Goal: Task Accomplishment & Management: Manage account settings

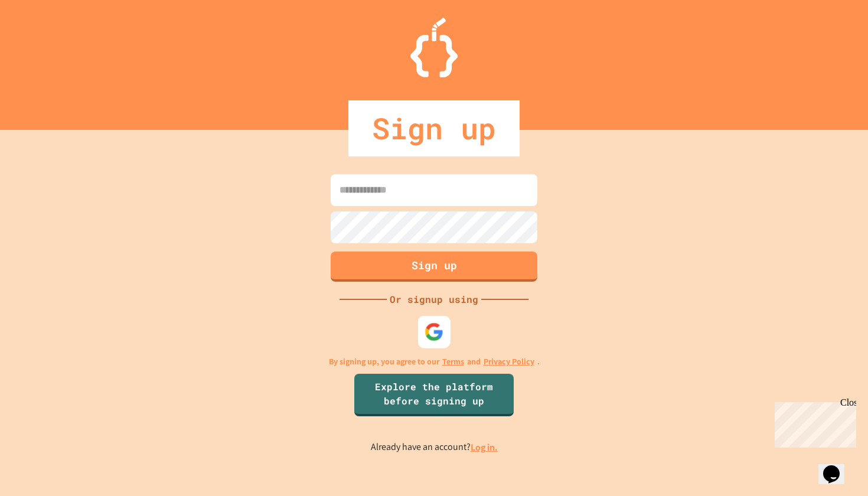
click at [432, 326] on img at bounding box center [434, 331] width 19 height 19
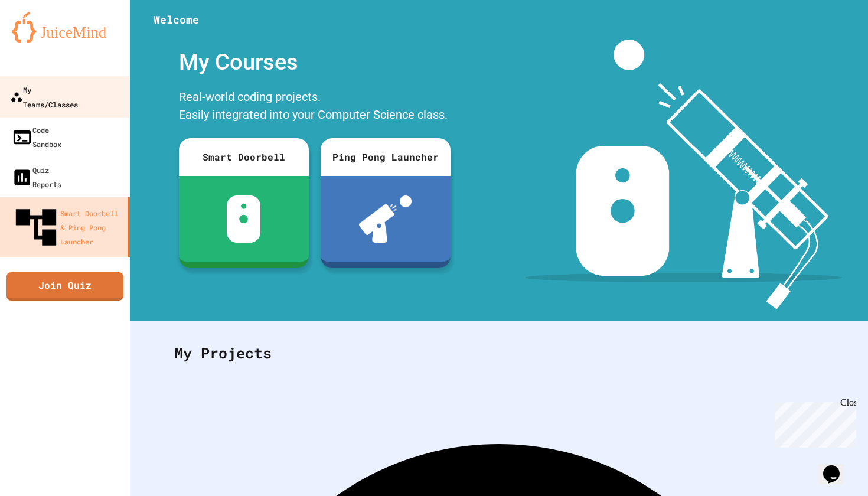
click at [103, 94] on link "My Teams/Classes" at bounding box center [65, 96] width 134 height 41
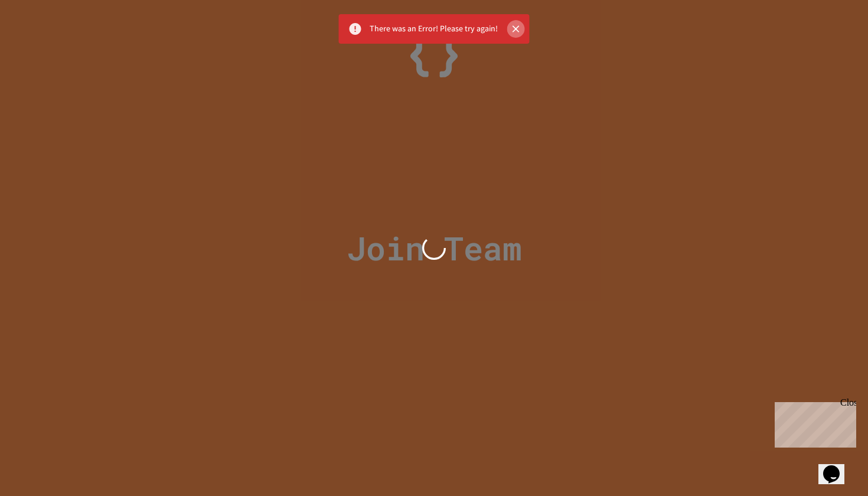
click at [515, 28] on icon "Close" at bounding box center [516, 29] width 12 height 12
